Goal: Information Seeking & Learning: Understand process/instructions

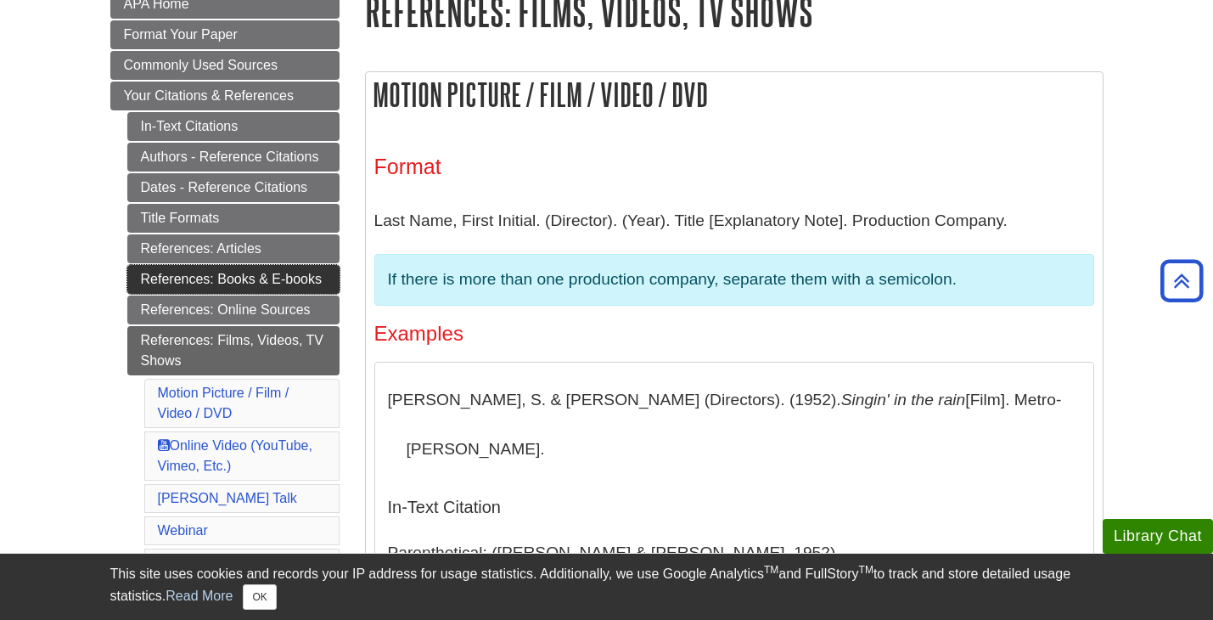
scroll to position [255, 0]
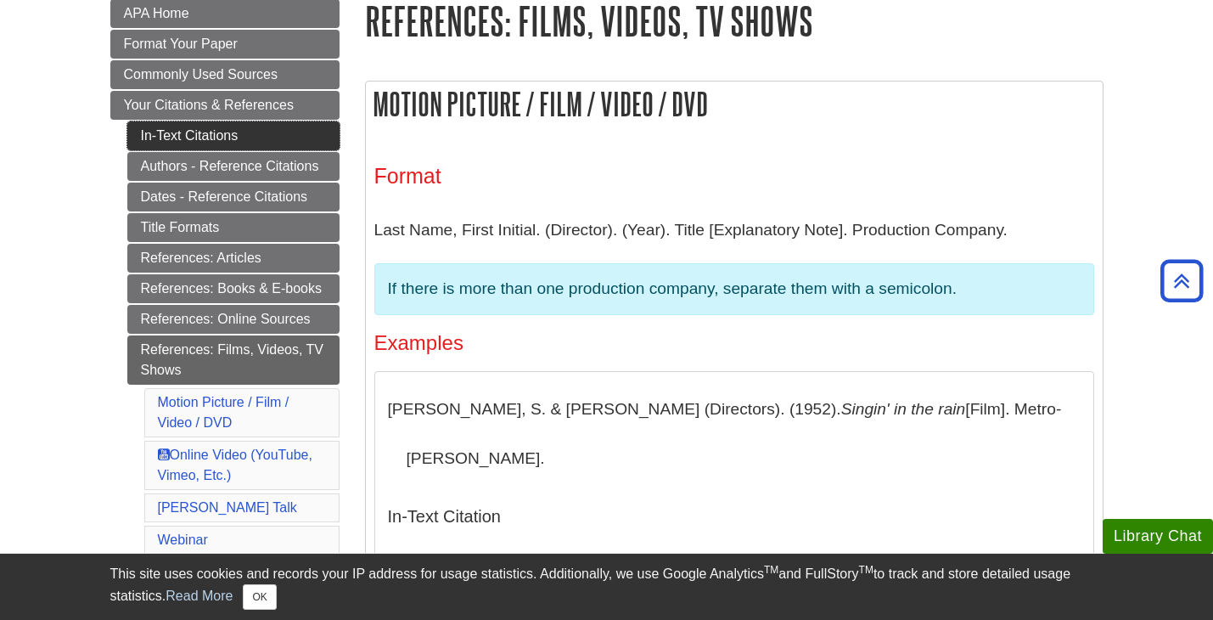
click at [171, 143] on link "In-Text Citations" at bounding box center [233, 135] width 212 height 29
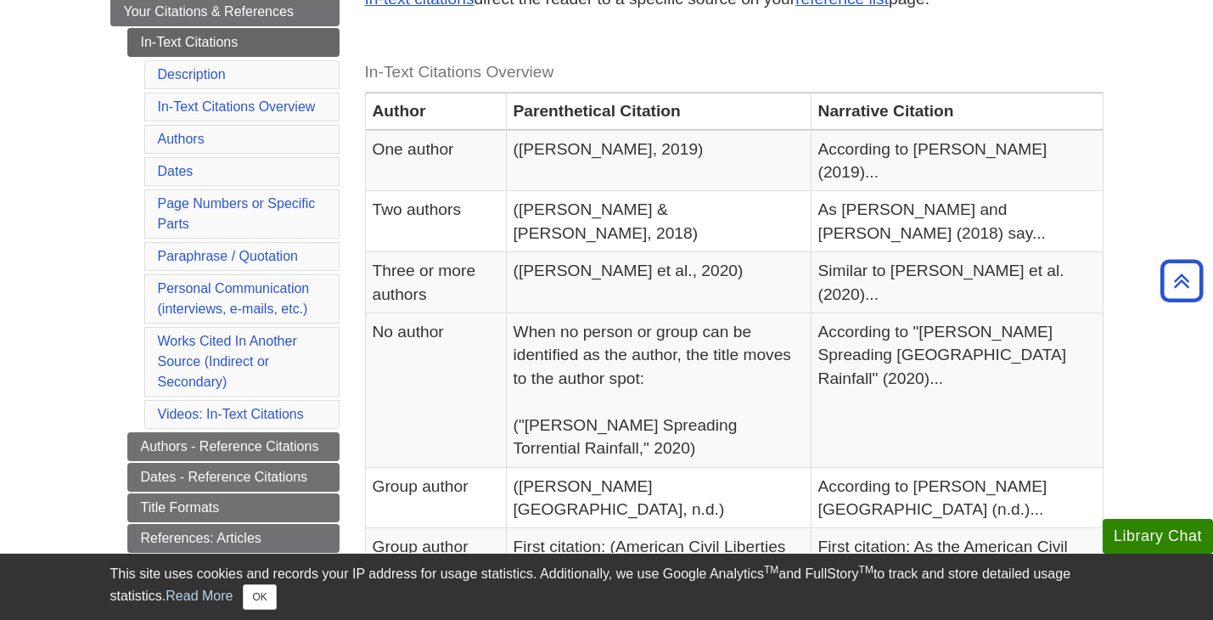
scroll to position [340, 0]
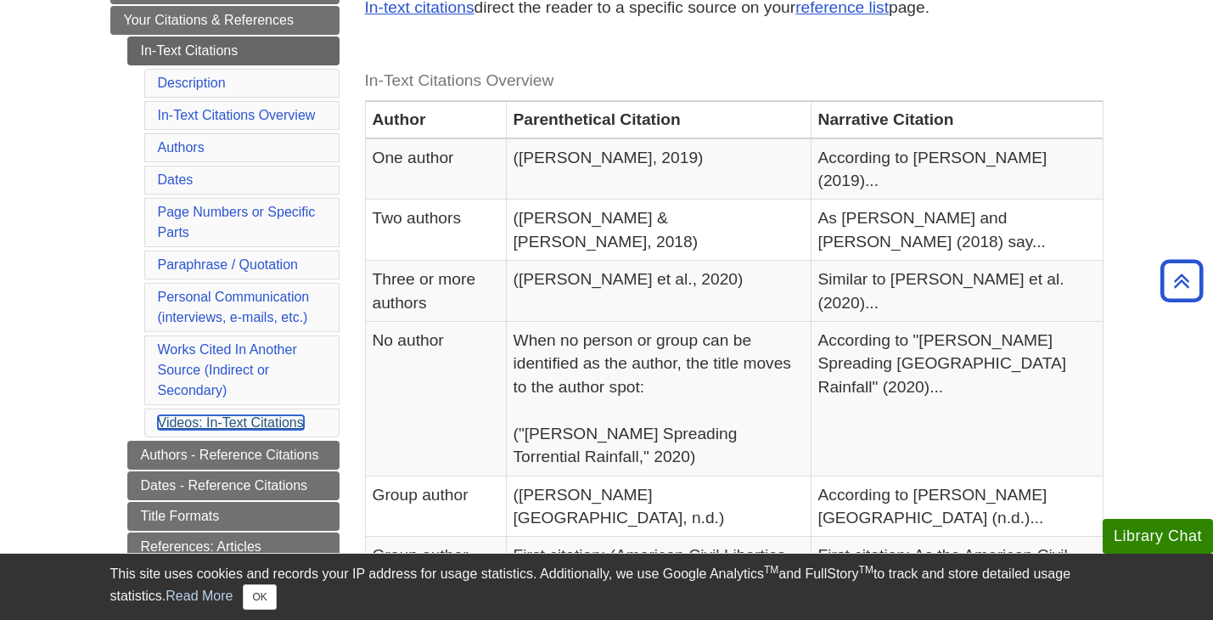
click at [235, 420] on link "Videos: In-Text Citations" at bounding box center [231, 422] width 146 height 14
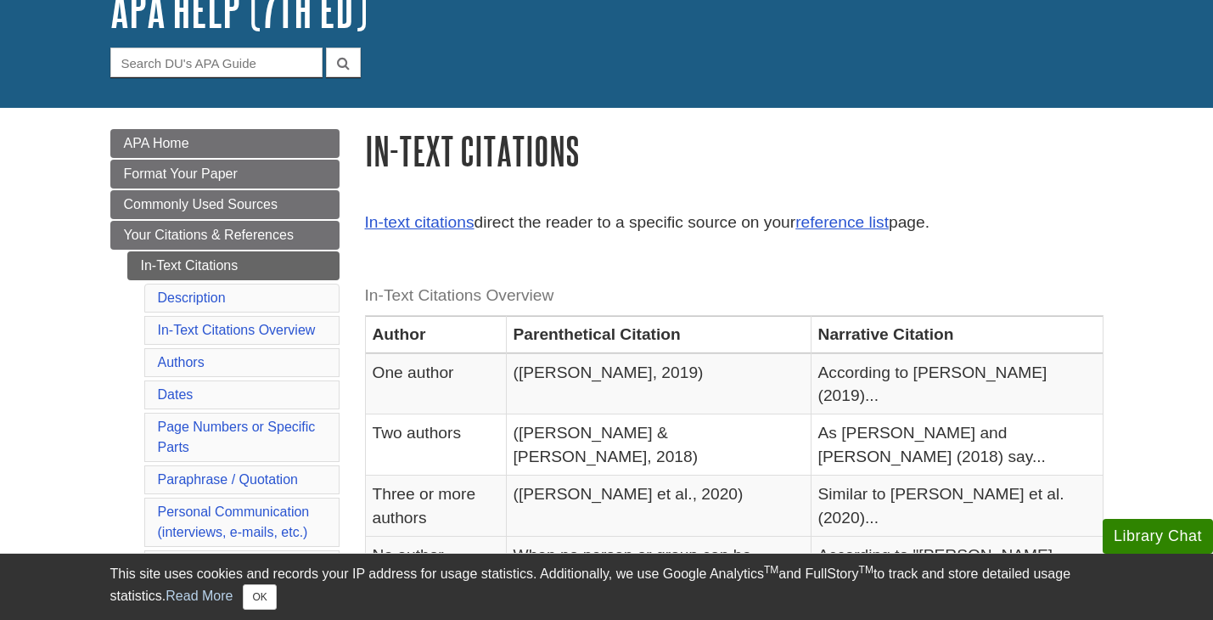
scroll to position [170, 0]
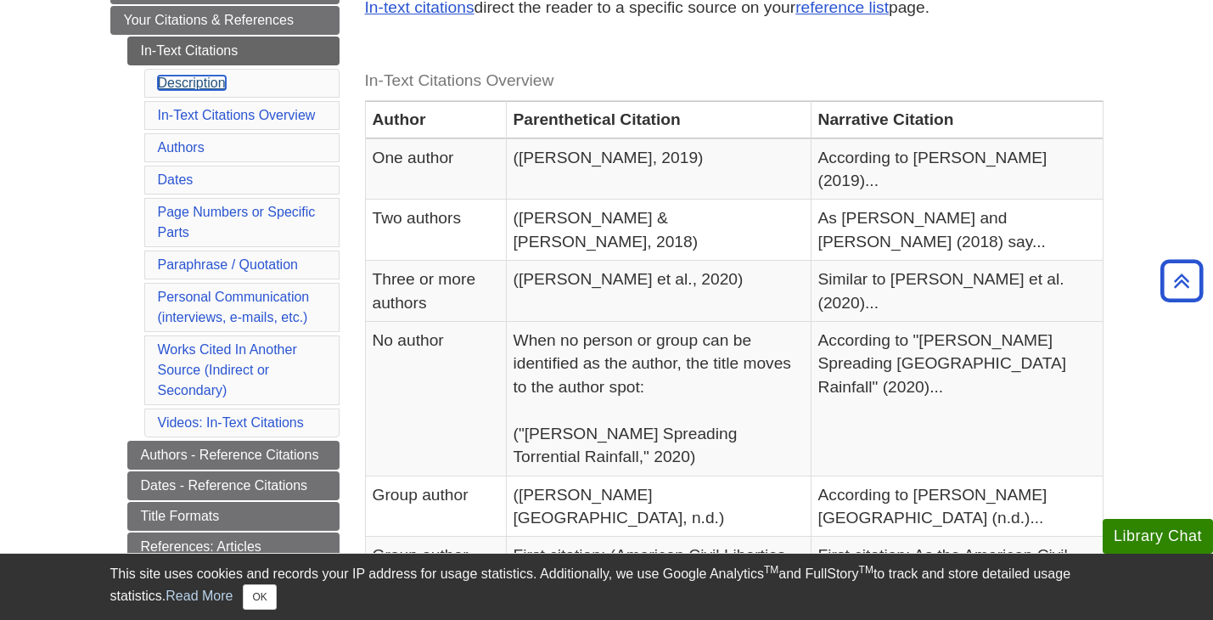
click at [193, 82] on link "Description" at bounding box center [192, 83] width 68 height 14
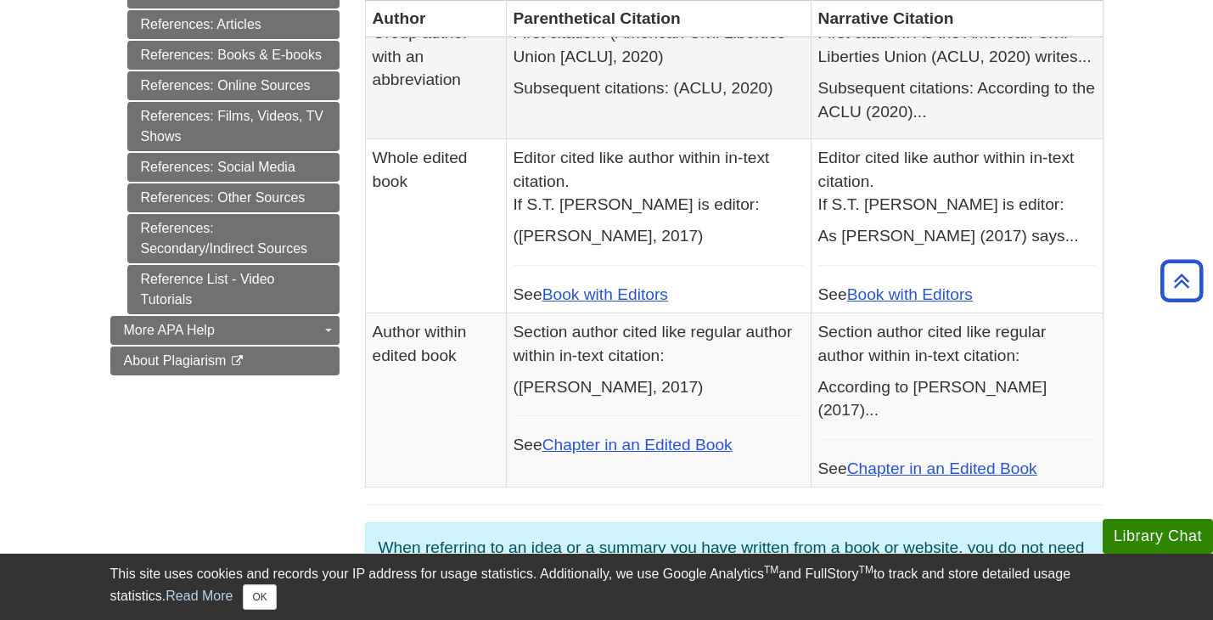
scroll to position [760, 0]
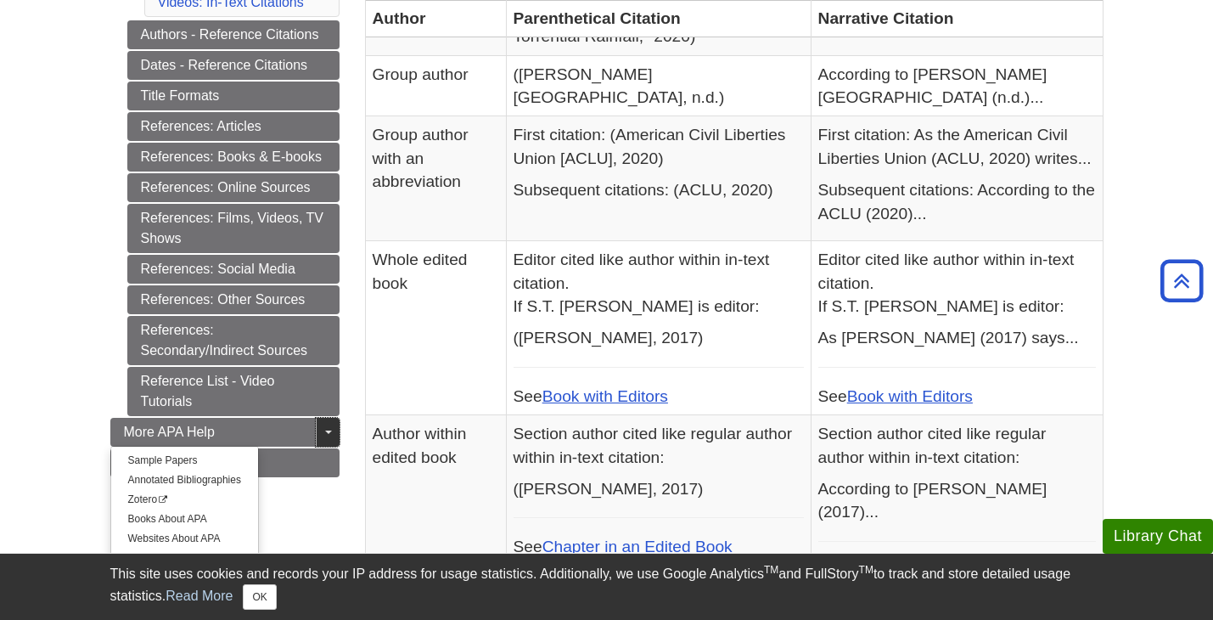
click at [330, 428] on link "Toggle Dropdown" at bounding box center [328, 432] width 24 height 29
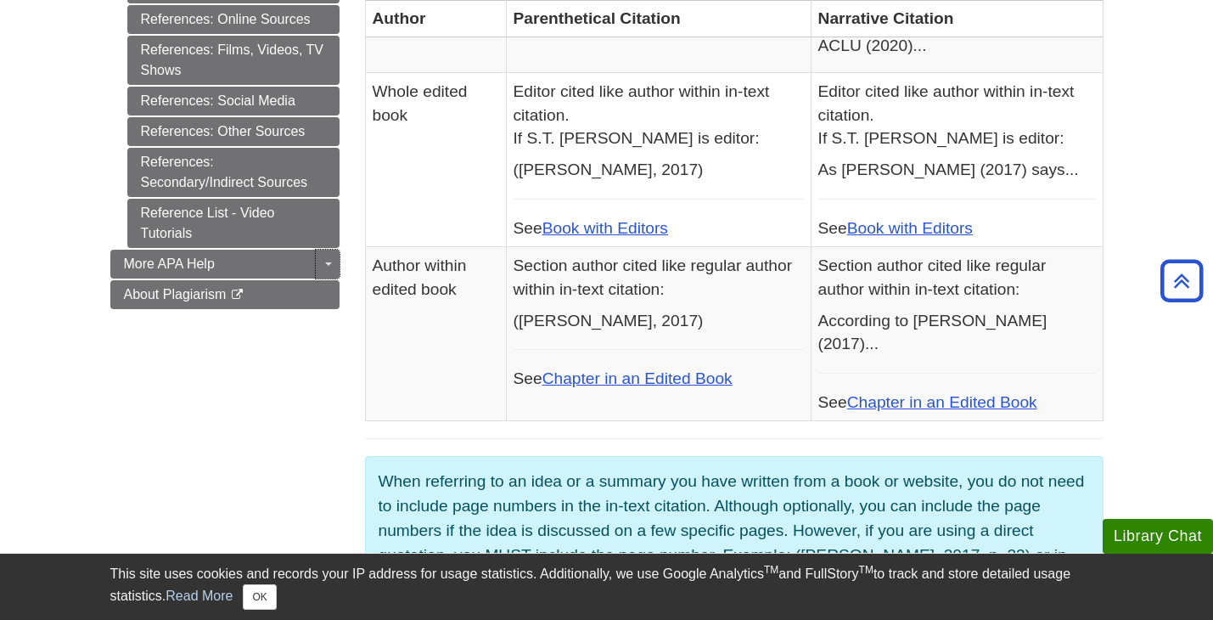
scroll to position [930, 0]
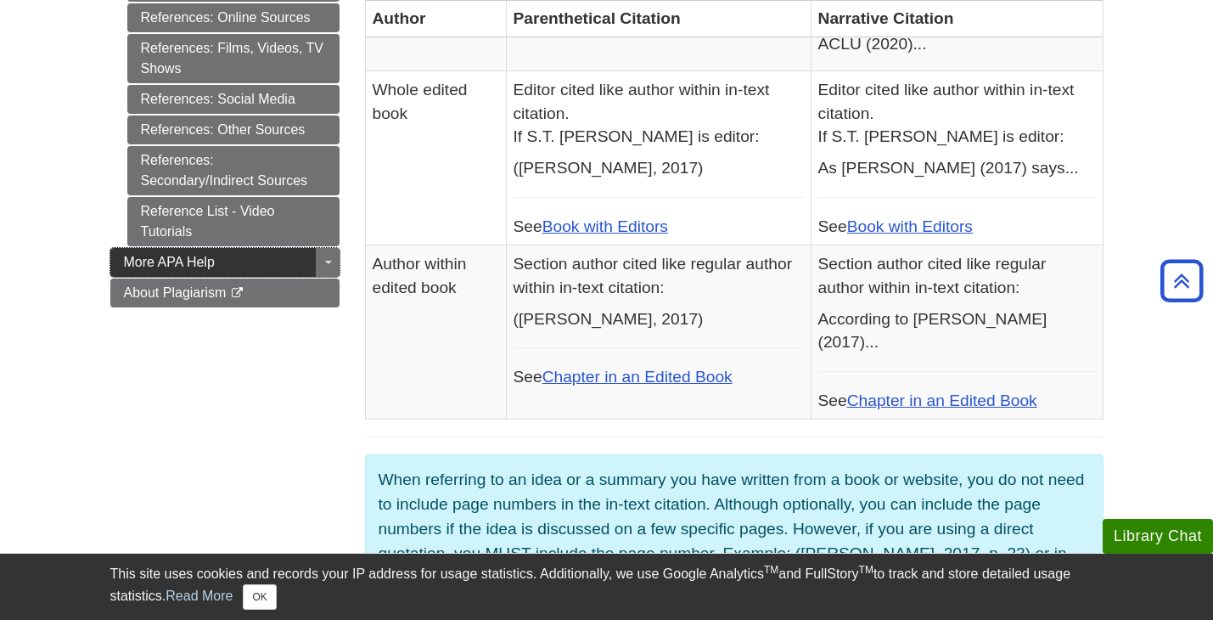
click at [230, 265] on link "More APA Help" at bounding box center [224, 262] width 229 height 29
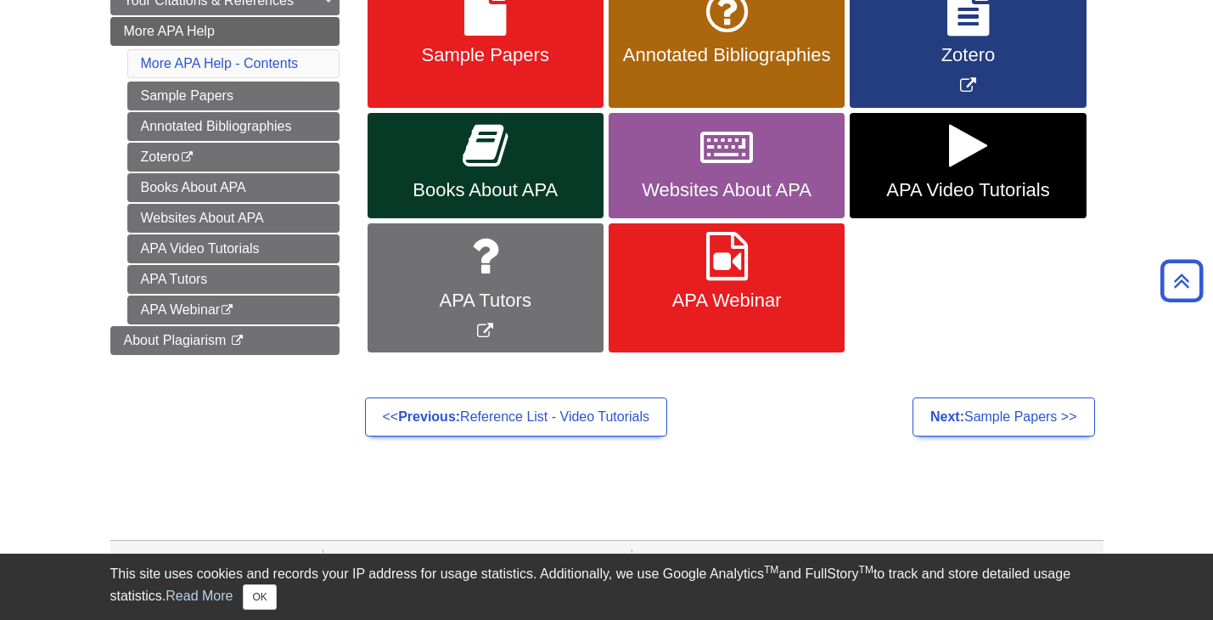
scroll to position [170, 0]
